Goal: Download file/media

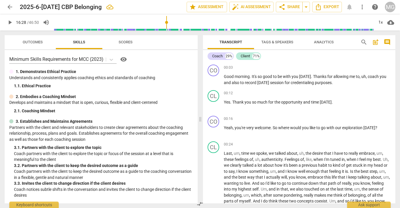
scroll to position [1501, 0]
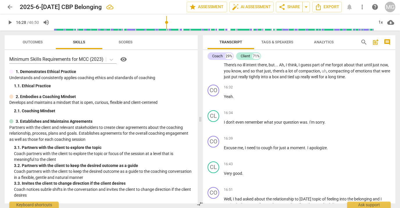
click at [214, 54] on span "play_arrow" at bounding box center [213, 50] width 7 height 7
click at [245, 80] on p "This is something that I , I just simply haven't talked about or I felt so much…" at bounding box center [307, 50] width 167 height 60
click at [351, 73] on span "of" at bounding box center [353, 71] width 5 height 5
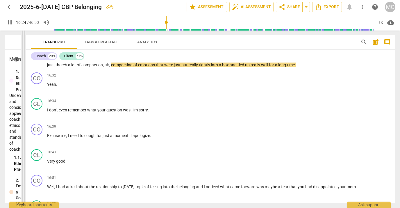
scroll to position [1191, 0]
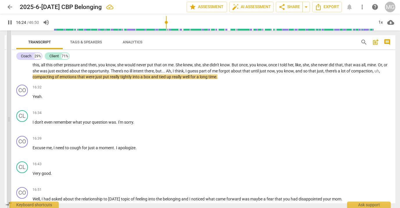
type input "985"
drag, startPoint x: 200, startPoint y: 118, endPoint x: 9, endPoint y: 120, distance: 191.5
click at [9, 120] on span at bounding box center [8, 119] width 3 height 177
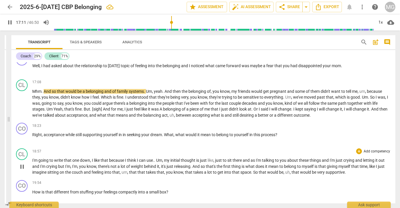
scroll to position [1324, 0]
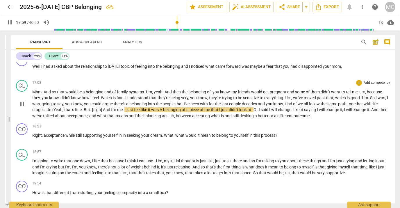
click at [163, 112] on span "A" at bounding box center [161, 109] width 3 height 5
type input "1080"
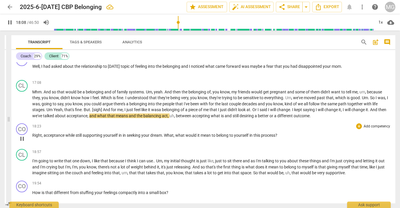
scroll to position [1357, 0]
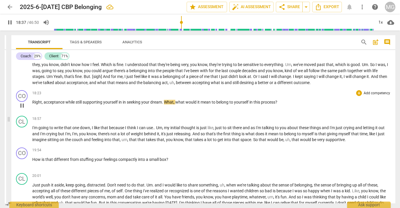
click at [164, 102] on span "." at bounding box center [163, 102] width 2 height 5
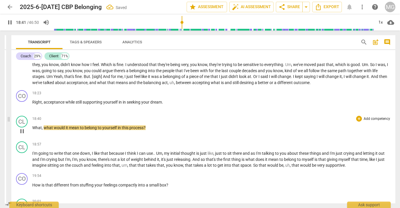
click at [33, 128] on span "What" at bounding box center [37, 127] width 10 height 5
type input "1123"
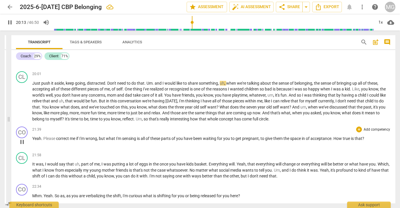
scroll to position [1523, 0]
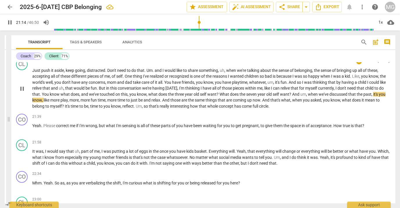
click at [357, 94] on span "that" at bounding box center [352, 94] width 8 height 5
type input "1276"
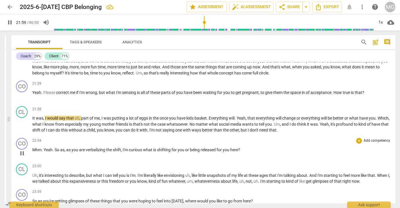
scroll to position [1589, 0]
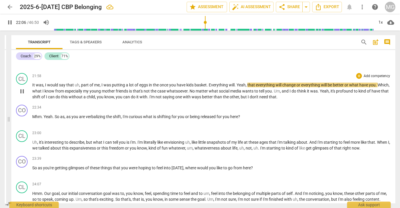
click at [211, 85] on span "Everything" at bounding box center [219, 85] width 20 height 5
type input "1329"
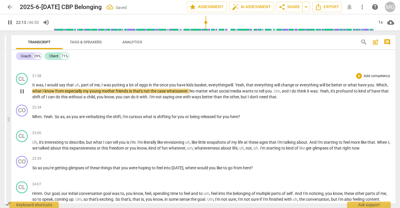
click at [213, 84] on span "verything" at bounding box center [218, 85] width 17 height 5
click at [381, 86] on span "Which" at bounding box center [381, 85] width 11 height 5
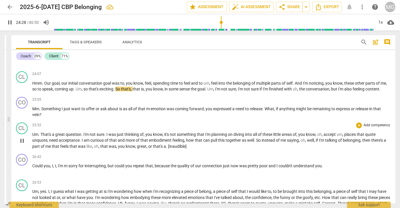
scroll to position [1688, 0]
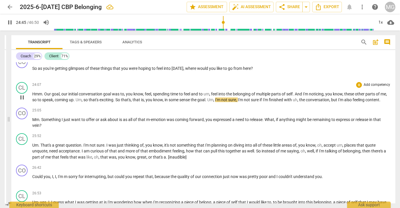
click at [215, 100] on span "," at bounding box center [214, 99] width 2 height 5
type input "1488"
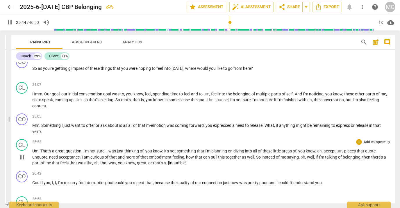
click at [33, 150] on span "Um" at bounding box center [35, 151] width 6 height 5
type input "1547"
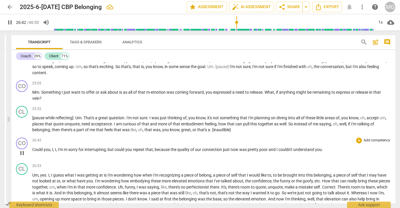
scroll to position [1755, 0]
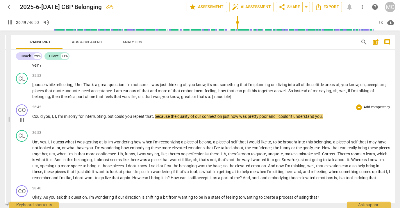
click at [64, 115] on span "I'm" at bounding box center [61, 116] width 6 height 5
type input "1611"
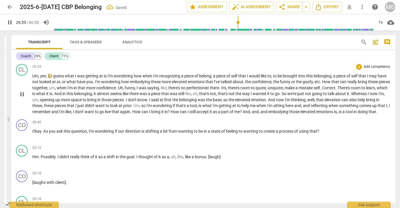
scroll to position [1821, 0]
click at [255, 86] on span "to" at bounding box center [253, 87] width 5 height 5
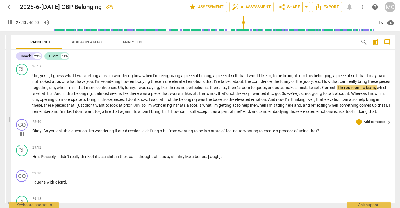
type input "1664"
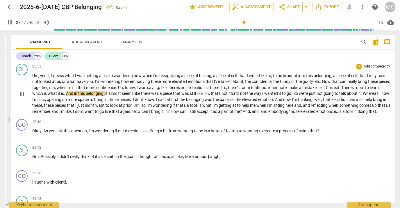
click at [271, 86] on span "," at bounding box center [271, 87] width 2 height 5
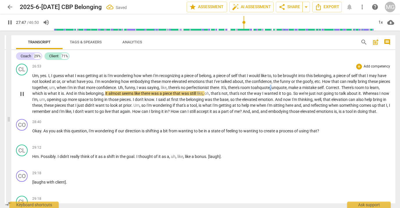
click at [271, 85] on span "," at bounding box center [271, 87] width 2 height 5
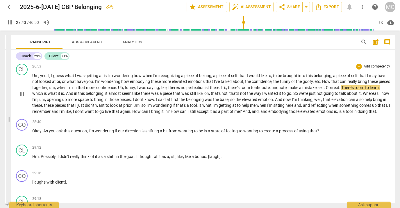
click at [299, 87] on span "make" at bounding box center [293, 87] width 11 height 5
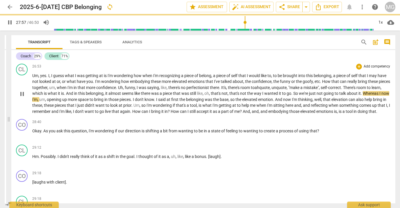
click at [147, 86] on span "was" at bounding box center [143, 87] width 8 height 5
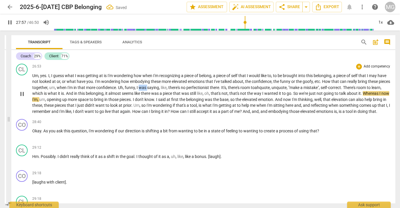
click at [147, 86] on span "was" at bounding box center [143, 87] width 8 height 5
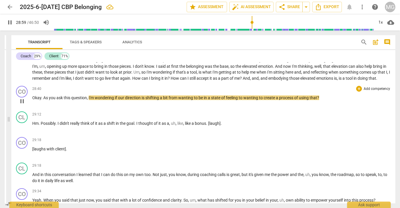
scroll to position [1887, 0]
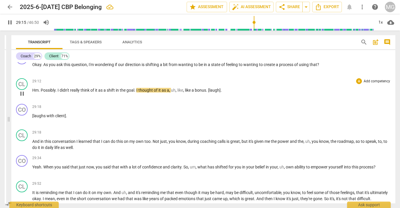
click at [43, 92] on span "Possibly" at bounding box center [48, 90] width 15 height 5
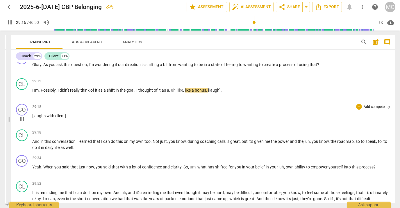
type input "1756"
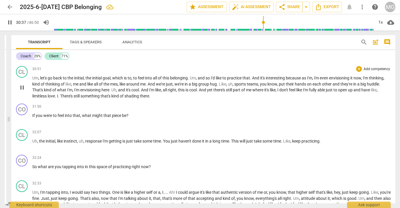
scroll to position [2053, 0]
click at [320, 80] on span "i'm" at bounding box center [317, 78] width 6 height 5
type input "1881"
click at [33, 143] on span "Uh" at bounding box center [34, 141] width 5 height 5
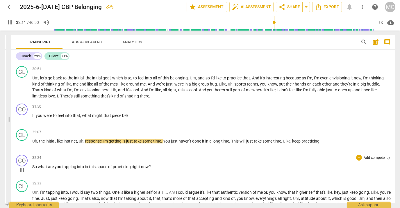
type input "1931"
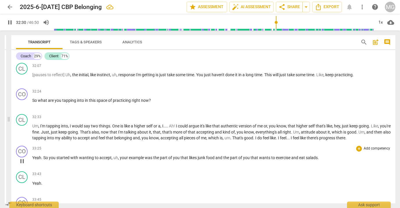
scroll to position [2152, 0]
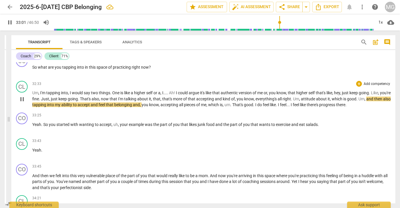
click at [299, 101] on span "Um" at bounding box center [296, 98] width 6 height 5
type input "1982"
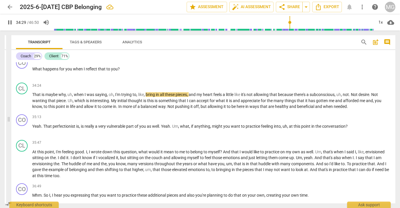
scroll to position [2318, 0]
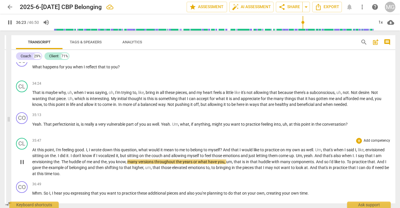
click at [64, 164] on span "The" at bounding box center [65, 161] width 8 height 5
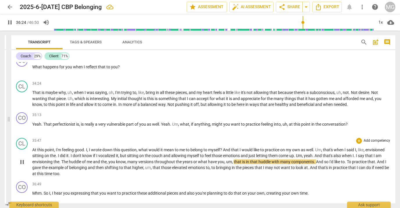
type input "2185"
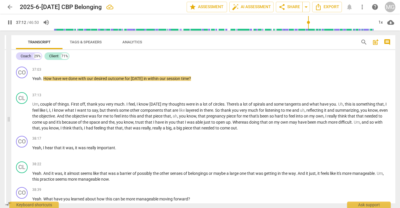
scroll to position [2517, 0]
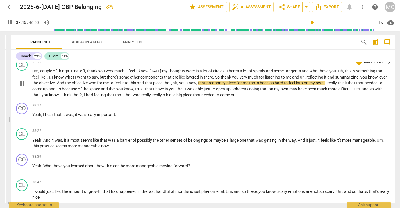
click at [152, 85] on span "that" at bounding box center [149, 83] width 8 height 5
click at [179, 85] on span "," at bounding box center [178, 83] width 2 height 5
type input "2267"
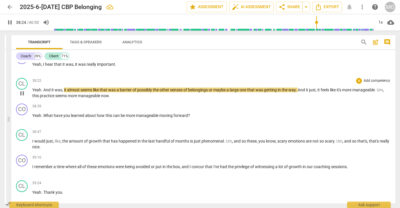
scroll to position [2583, 0]
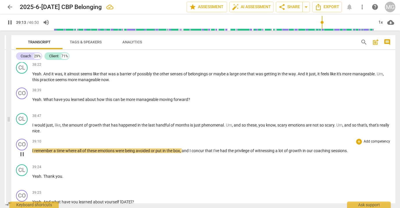
click at [32, 153] on span "I" at bounding box center [33, 150] width 2 height 5
type input "2355"
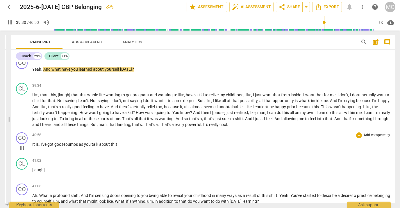
scroll to position [2749, 0]
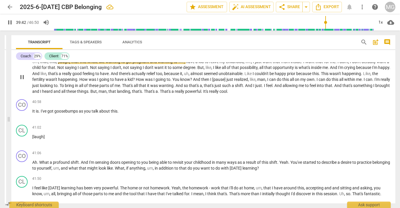
click at [71, 64] on span "[laugh]" at bounding box center [64, 61] width 13 height 5
type input "2384"
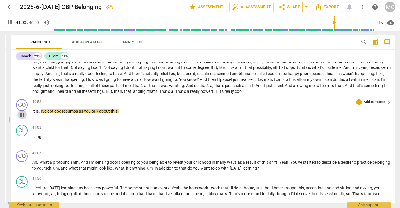
click at [23, 118] on span "pause" at bounding box center [22, 114] width 7 height 7
type input "2461"
click at [187, 94] on span "That's" at bounding box center [181, 91] width 12 height 5
click at [23, 118] on span "play_arrow" at bounding box center [22, 114] width 7 height 7
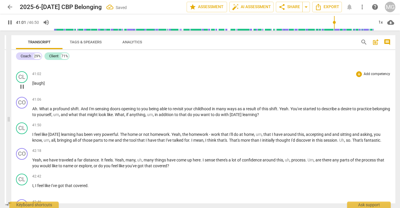
scroll to position [2815, 0]
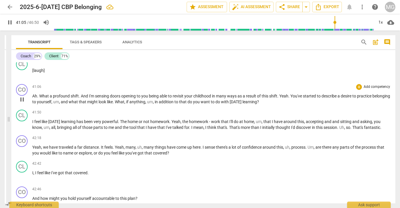
click at [33, 98] on span "Ah" at bounding box center [34, 96] width 5 height 5
type input "2467"
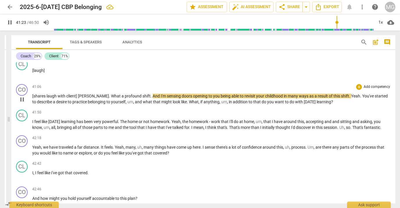
click at [167, 98] on span "sensing" at bounding box center [174, 96] width 15 height 5
click at [193, 98] on span "opening" at bounding box center [200, 96] width 15 height 5
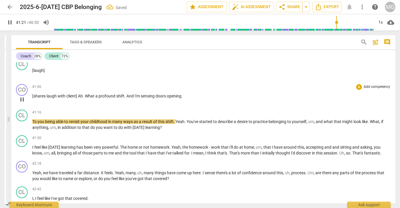
click at [23, 103] on span "pause" at bounding box center [22, 99] width 7 height 7
type input "2482"
click at [208, 99] on p "[shares laugh with client] [PERSON_NAME] . What a profound shift . And I'm sens…" at bounding box center [211, 96] width 358 height 6
click at [33, 124] on span "To" at bounding box center [34, 121] width 5 height 5
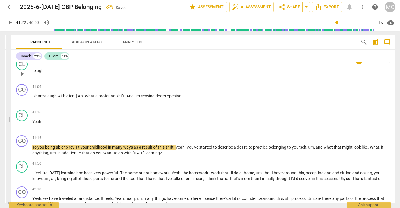
scroll to position [2848, 0]
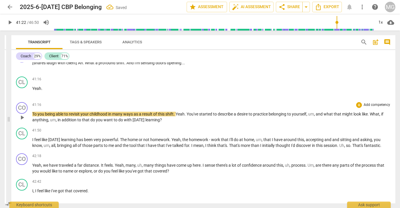
click at [34, 116] on span "To" at bounding box center [34, 114] width 5 height 5
click at [22, 121] on span "play_arrow" at bounding box center [22, 117] width 7 height 7
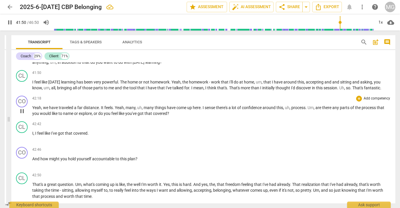
scroll to position [2914, 0]
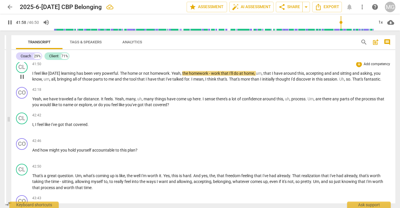
click at [176, 76] on span "Yeah" at bounding box center [175, 73] width 9 height 5
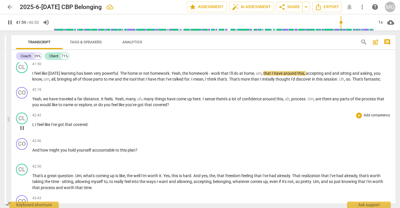
type input "2520"
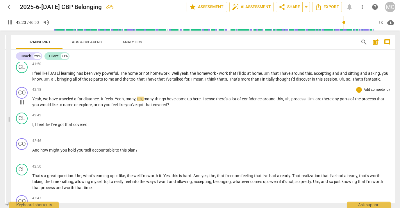
click at [101, 101] on span "It" at bounding box center [102, 98] width 3 height 5
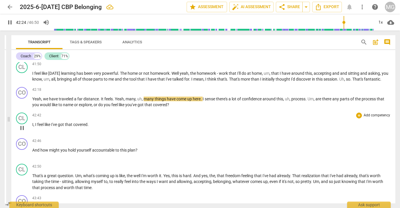
type input "2545"
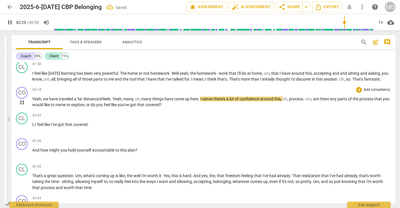
click at [38, 101] on span "Yeah" at bounding box center [36, 98] width 9 height 5
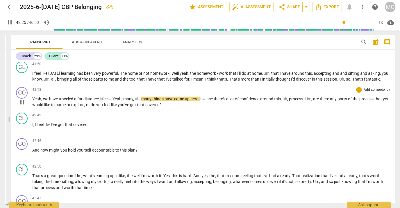
click at [115, 101] on span "Yeah" at bounding box center [116, 98] width 9 height 5
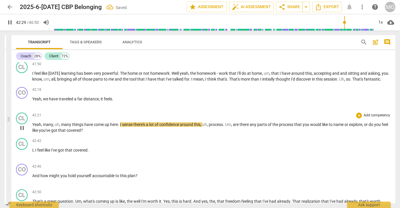
click at [33, 127] on span "Yeah" at bounding box center [36, 124] width 9 height 5
type input "2551"
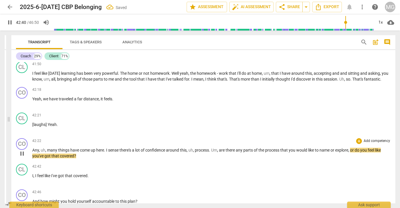
click at [34, 152] on span "Any" at bounding box center [35, 150] width 7 height 5
type input "2561"
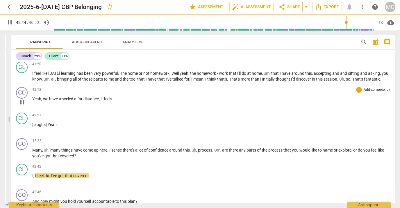
click at [51, 101] on span "have" at bounding box center [54, 98] width 10 height 5
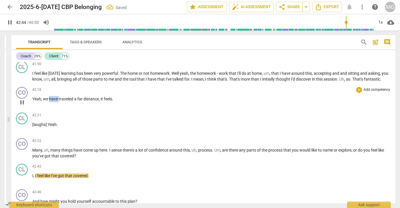
click at [51, 101] on span "have" at bounding box center [54, 98] width 10 height 5
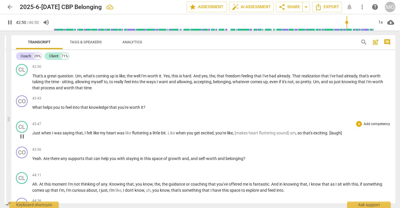
scroll to position [3080, 0]
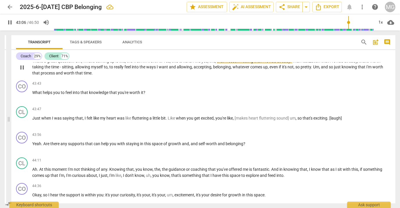
click at [135, 63] on span "well" at bounding box center [137, 61] width 8 height 5
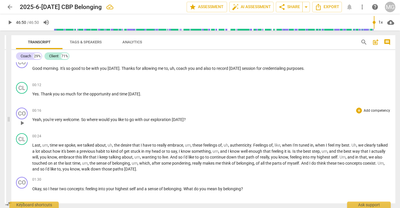
scroll to position [0, 0]
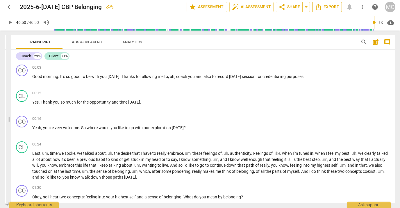
click at [331, 6] on span "Export" at bounding box center [327, 6] width 24 height 7
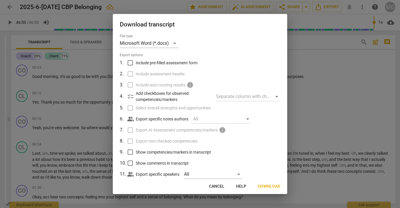
click at [270, 186] on span "Download" at bounding box center [269, 186] width 22 height 6
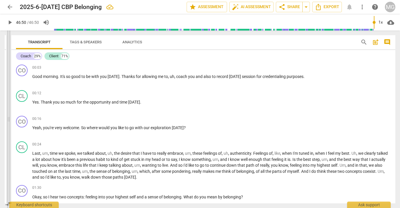
type input "2810"
